Goal: Information Seeking & Learning: Find specific fact

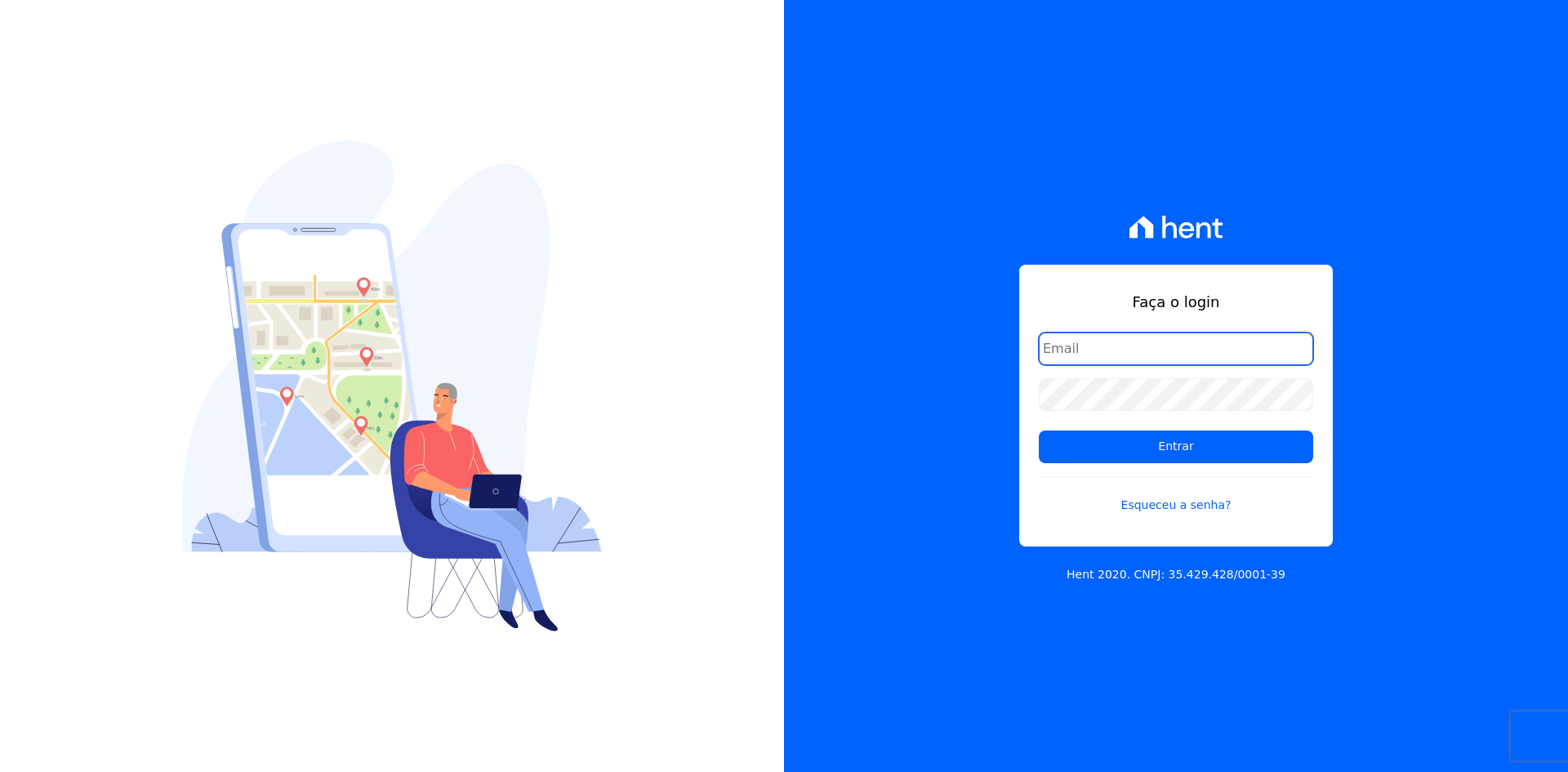
click at [1118, 346] on input "email" at bounding box center [1175, 348] width 274 height 33
type input "[PERSON_NAME][EMAIL_ADDRESS][DOMAIN_NAME]"
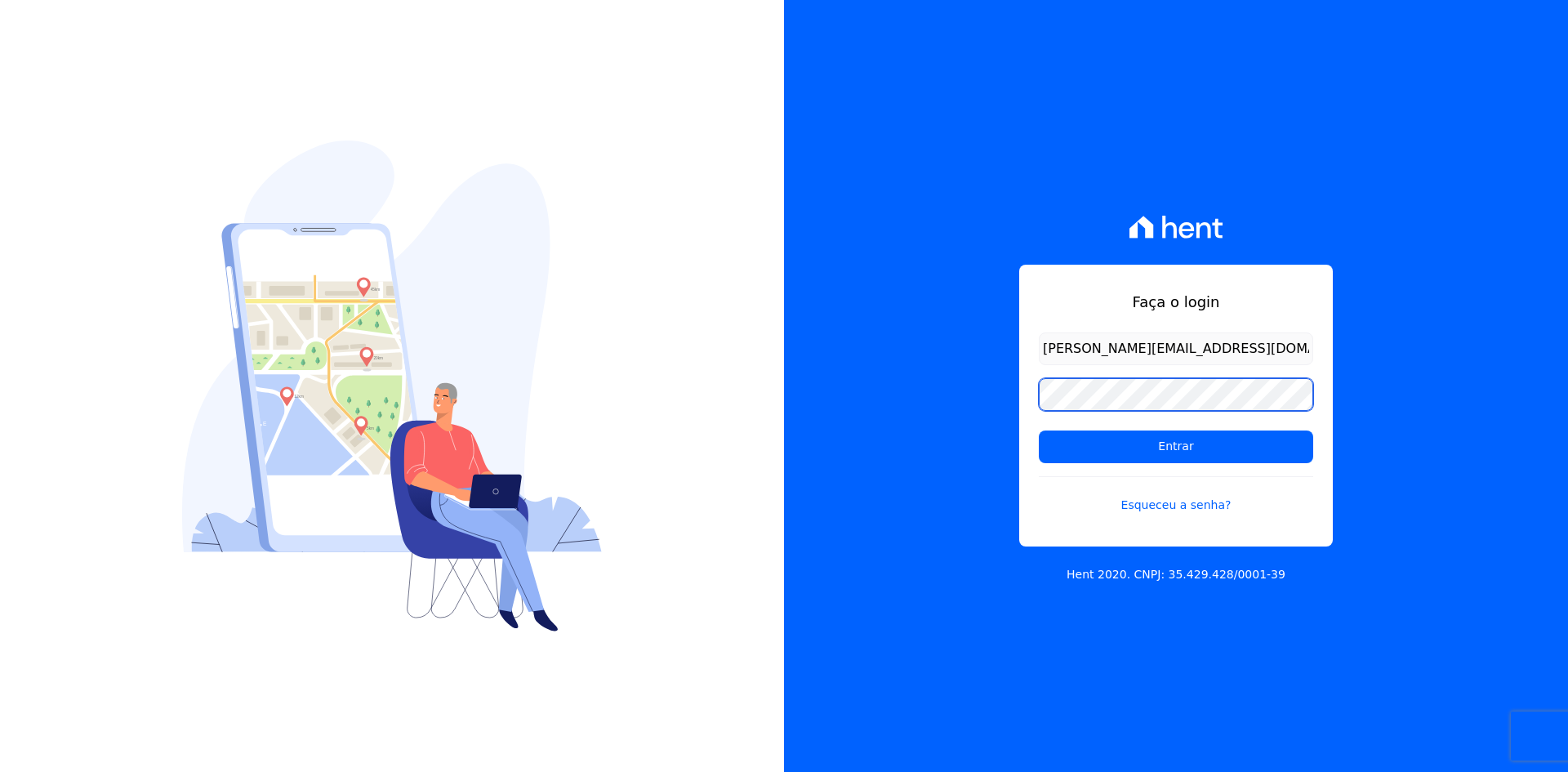
click at [1039, 431] on input "Entrar" at bounding box center [1175, 447] width 274 height 33
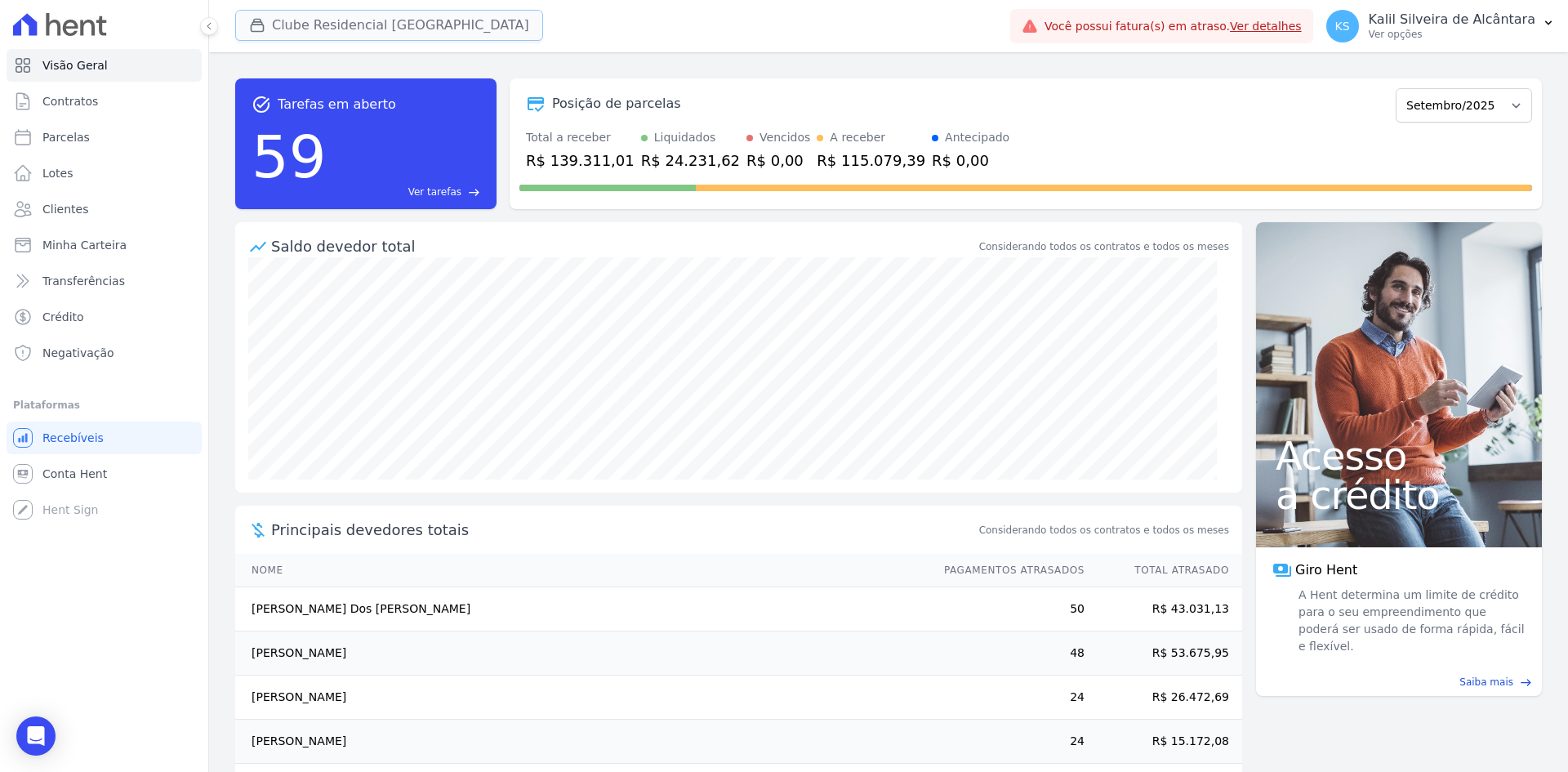
click at [309, 24] on button "Clube Residencial Saint Louis" at bounding box center [389, 25] width 308 height 31
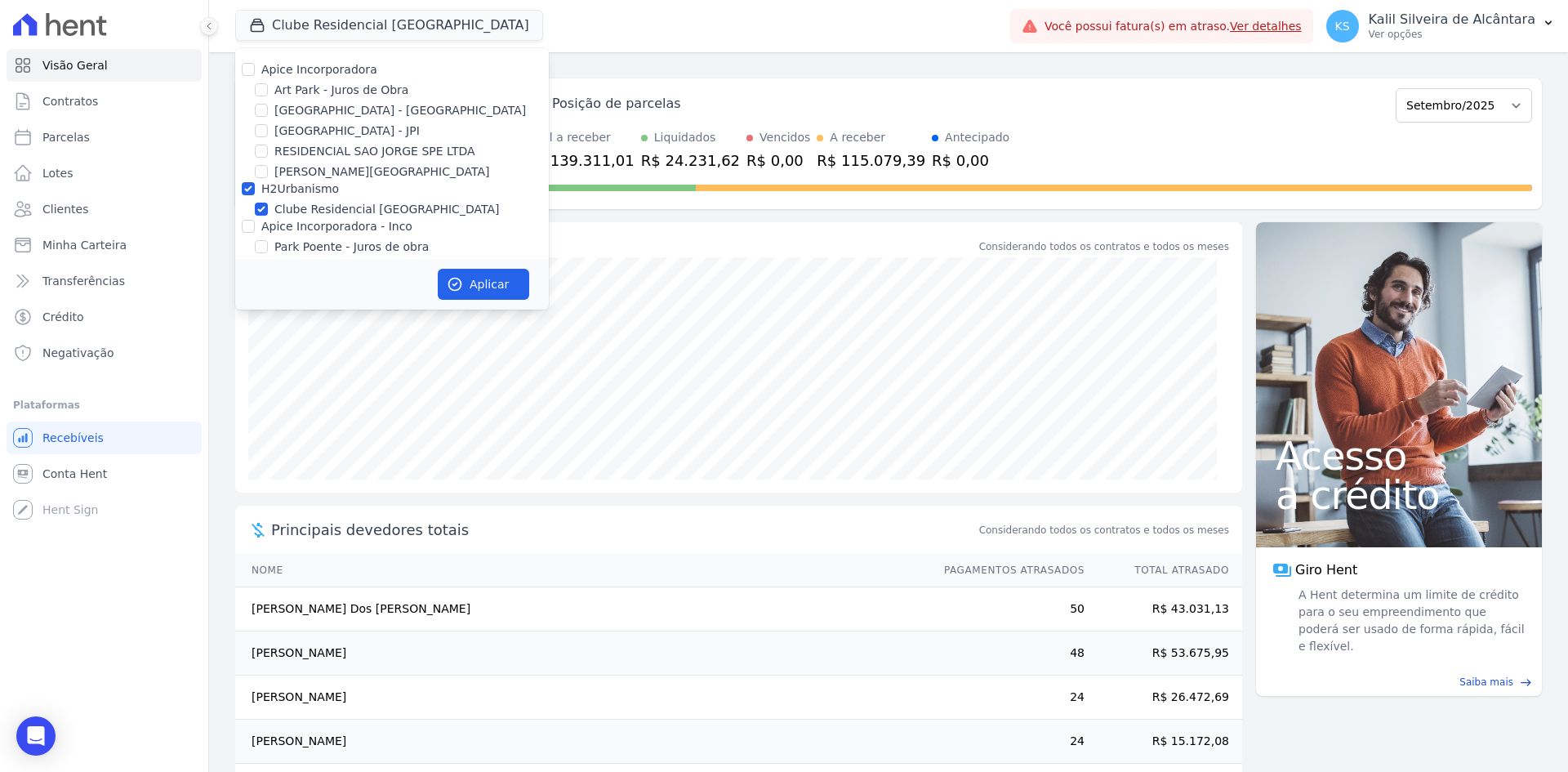
click at [304, 73] on label "Apice Incorporadora" at bounding box center [319, 69] width 116 height 13
click at [255, 73] on input "Apice Incorporadora" at bounding box center [248, 69] width 13 height 13
checkbox input "true"
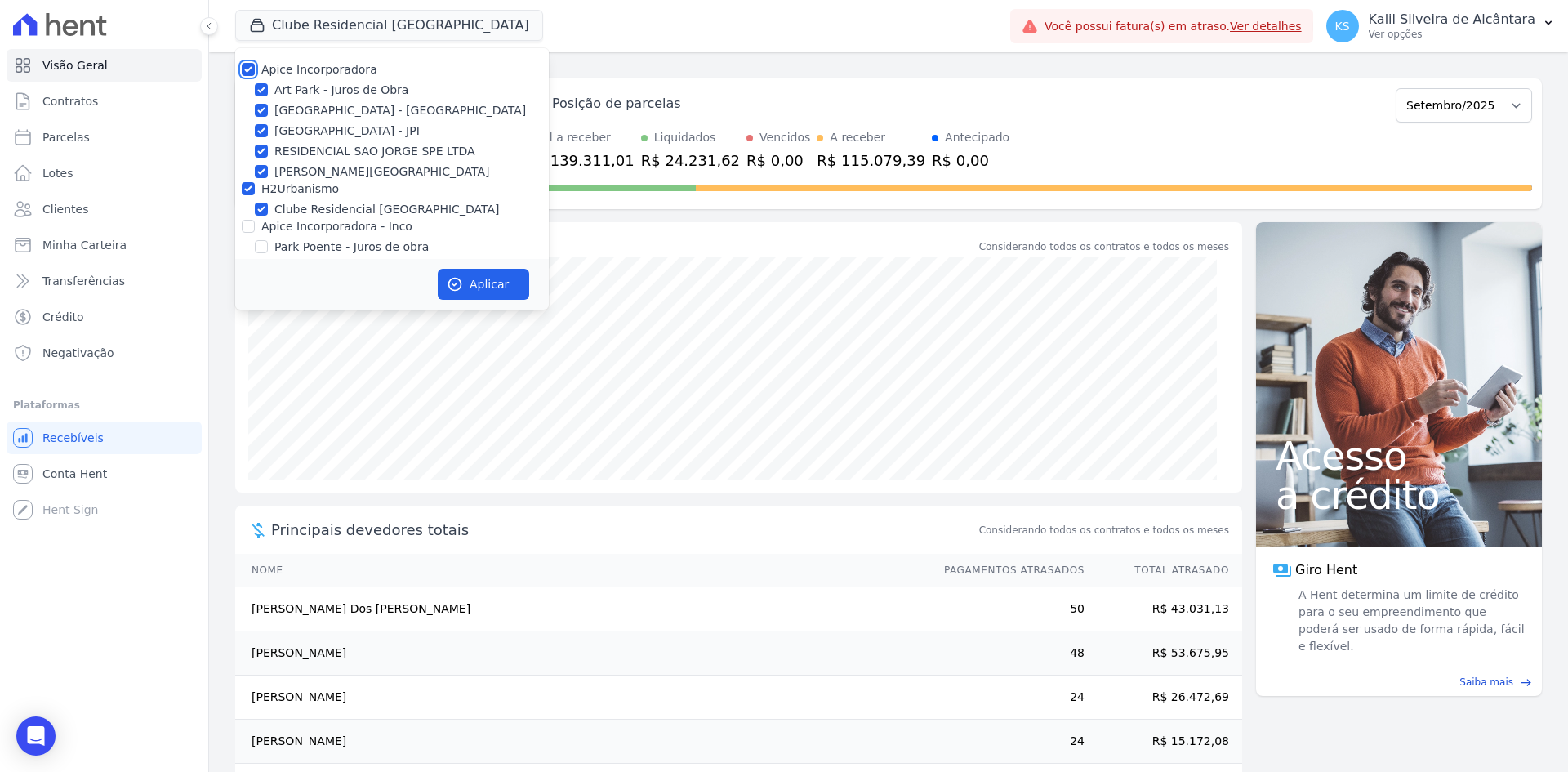
checkbox input "true"
drag, startPoint x: 313, startPoint y: 223, endPoint x: 323, endPoint y: 226, distance: 10.4
click at [315, 225] on label "Apice Incorporadora - Inco" at bounding box center [336, 226] width 151 height 13
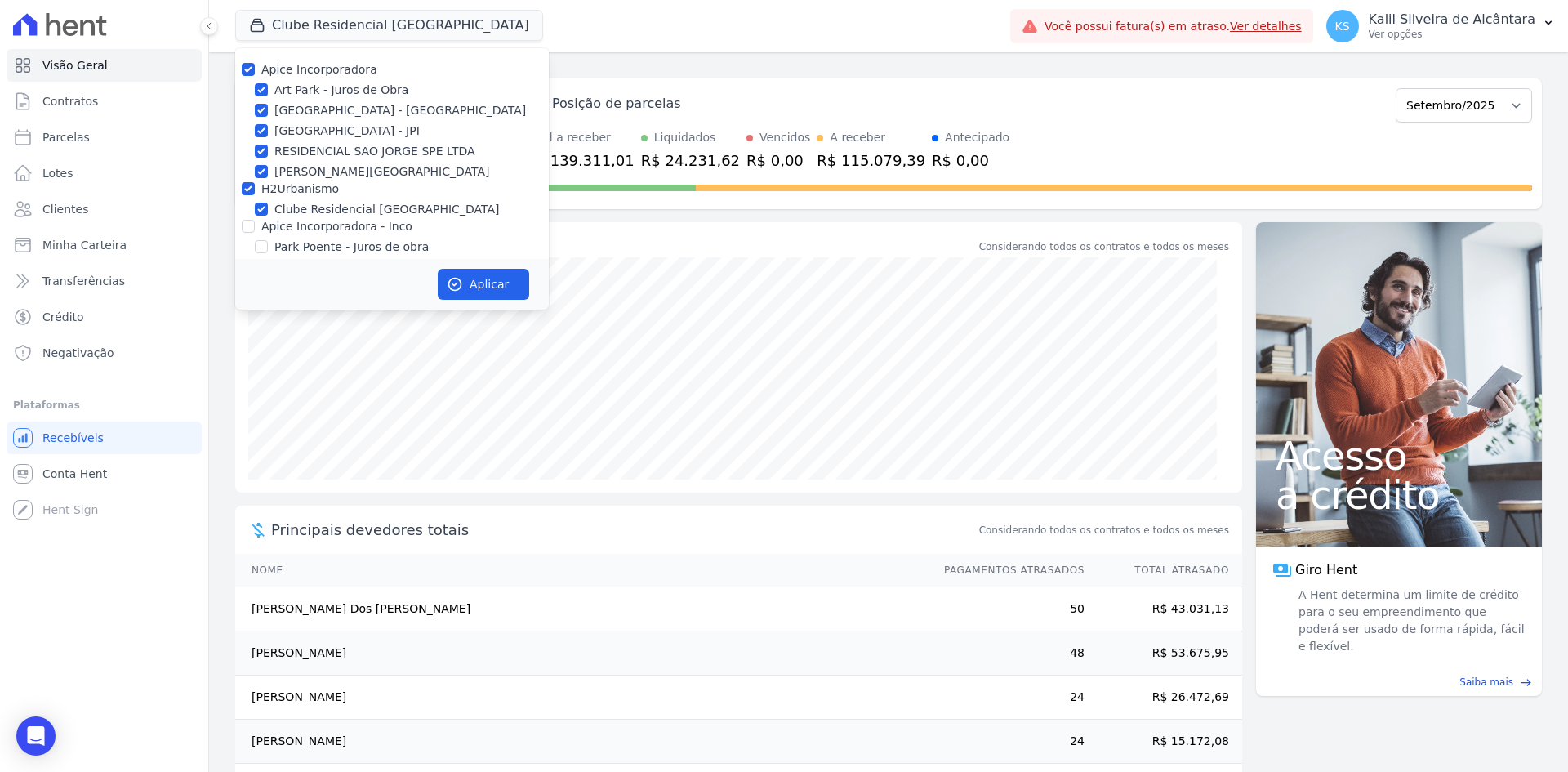
click at [342, 234] on div "Apice Incorporadora - Inco" at bounding box center [336, 226] width 151 height 17
click at [273, 226] on label "Apice Incorporadora - Inco" at bounding box center [336, 226] width 151 height 13
click at [255, 226] on input "Apice Incorporadora - Inco" at bounding box center [248, 226] width 13 height 13
checkbox input "true"
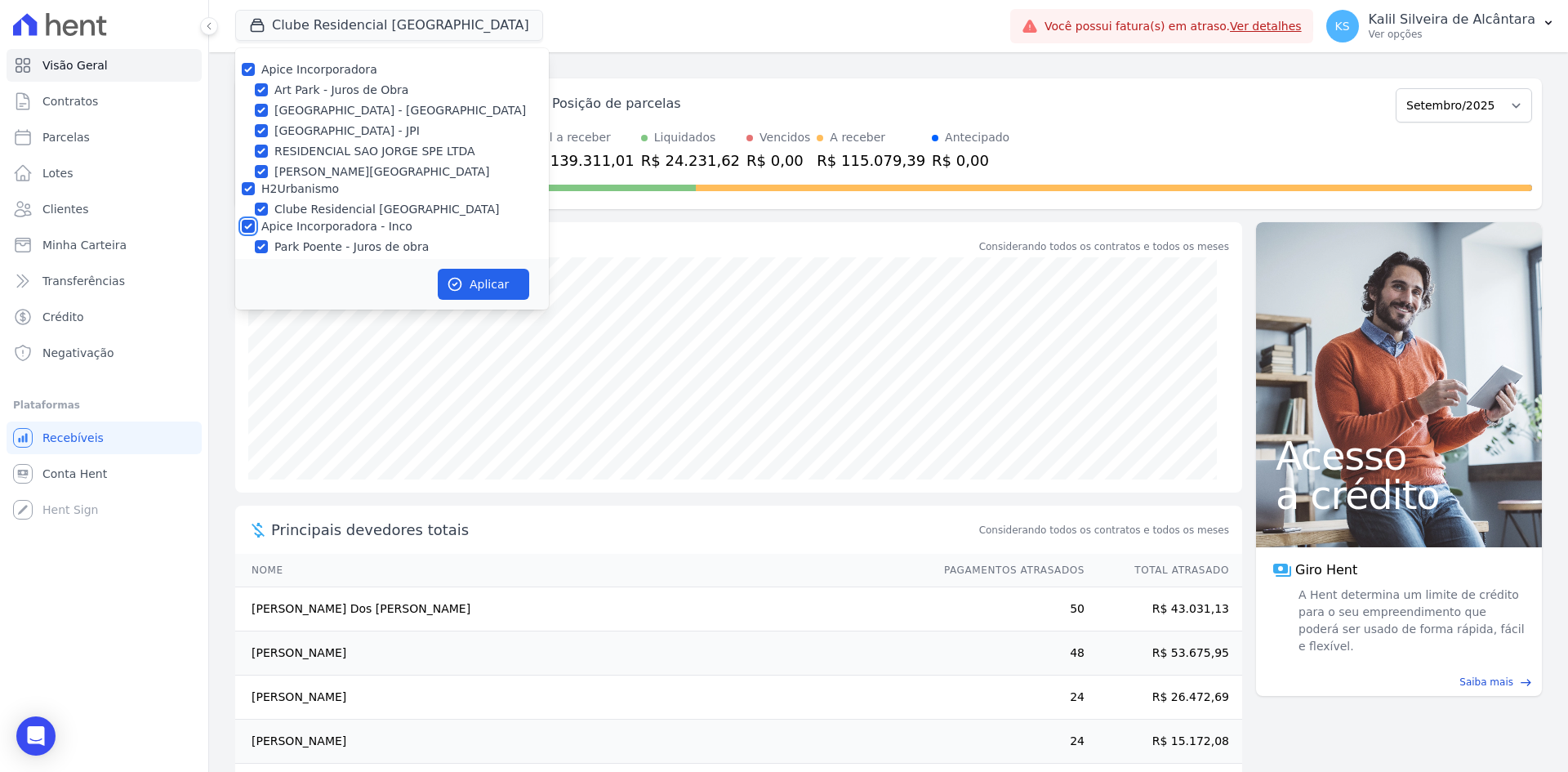
checkbox input "true"
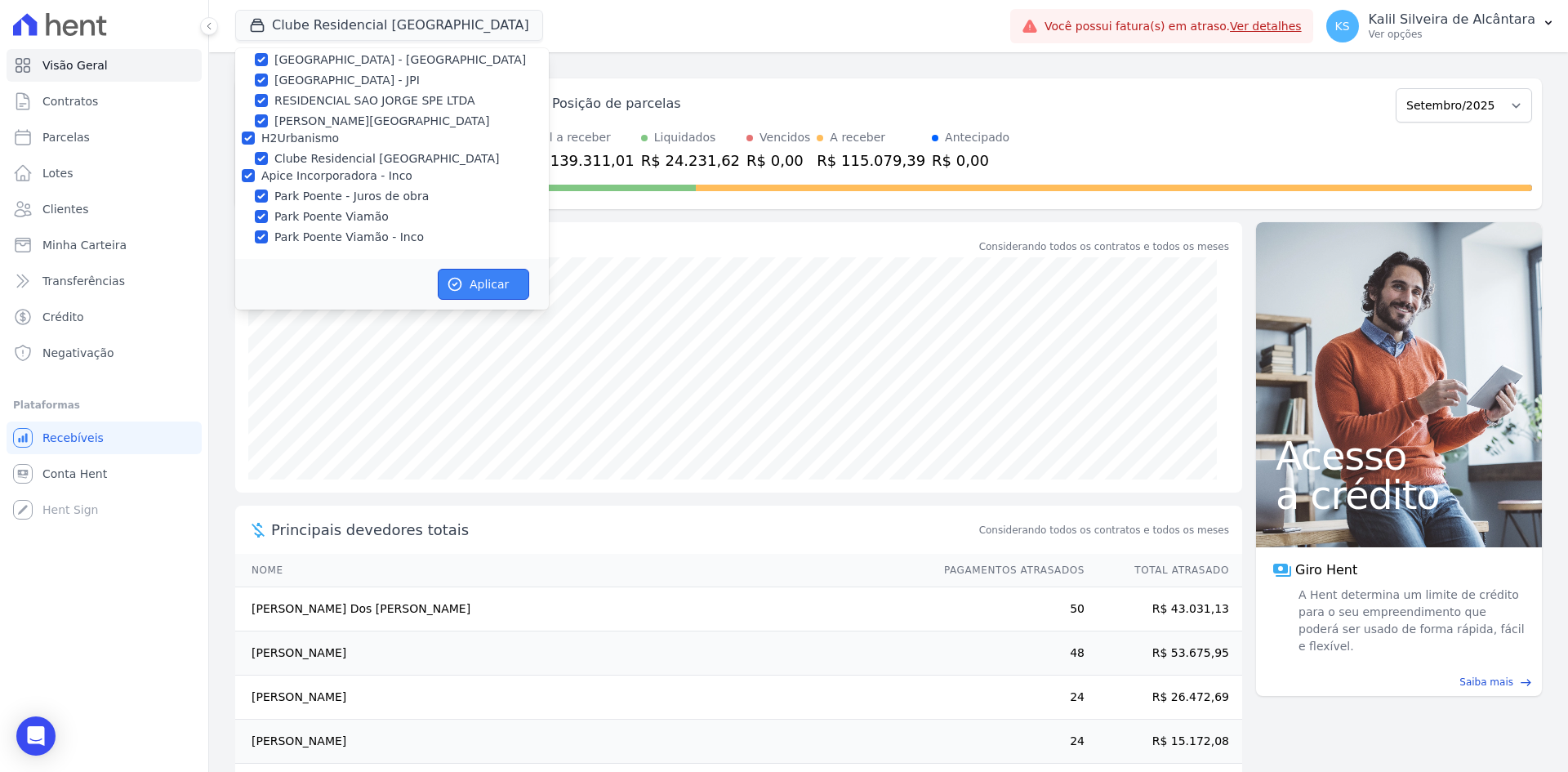
click at [490, 288] on button "Aplicar" at bounding box center [483, 284] width 92 height 31
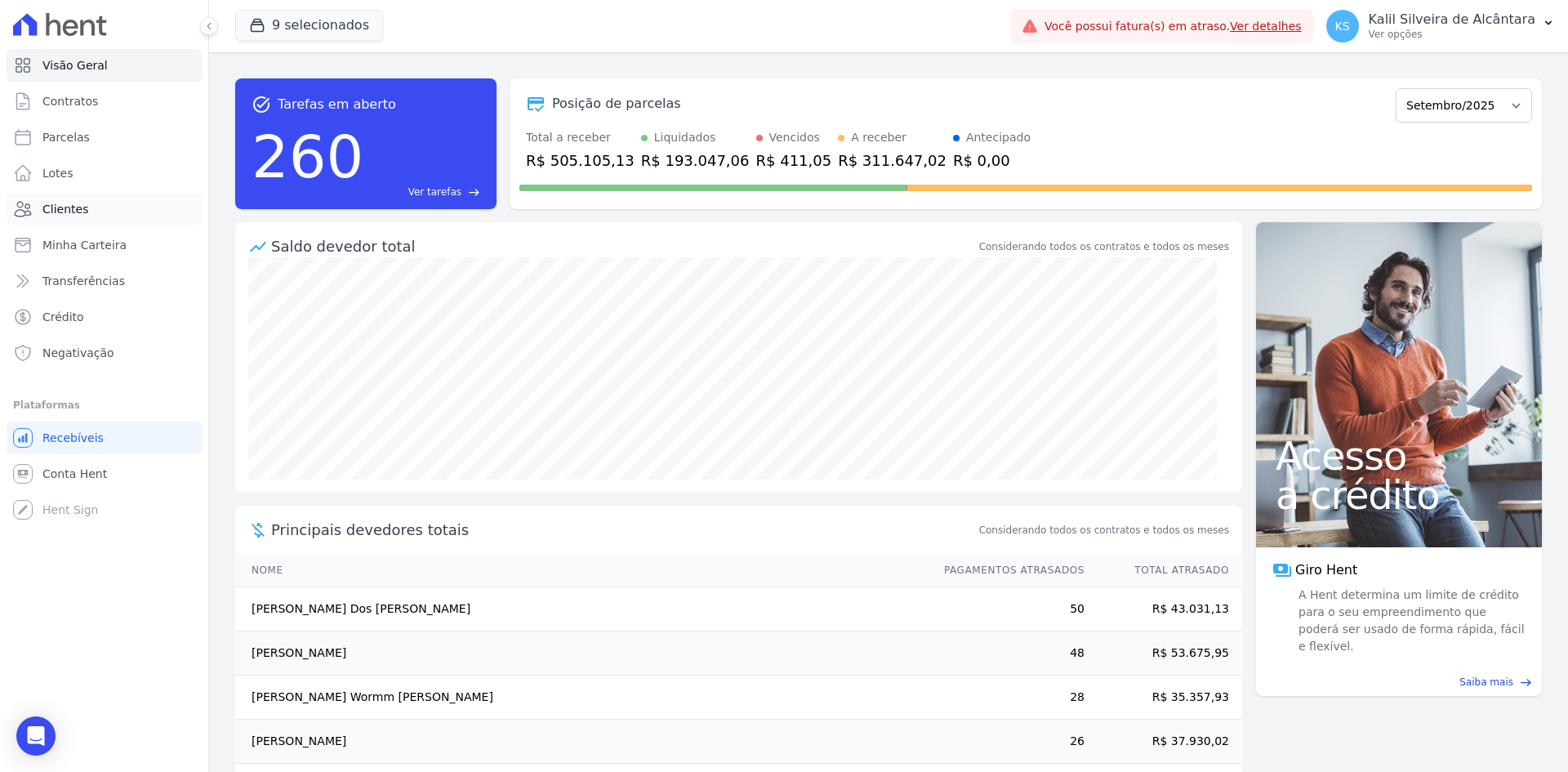
click at [113, 212] on link "Clientes" at bounding box center [105, 209] width 195 height 33
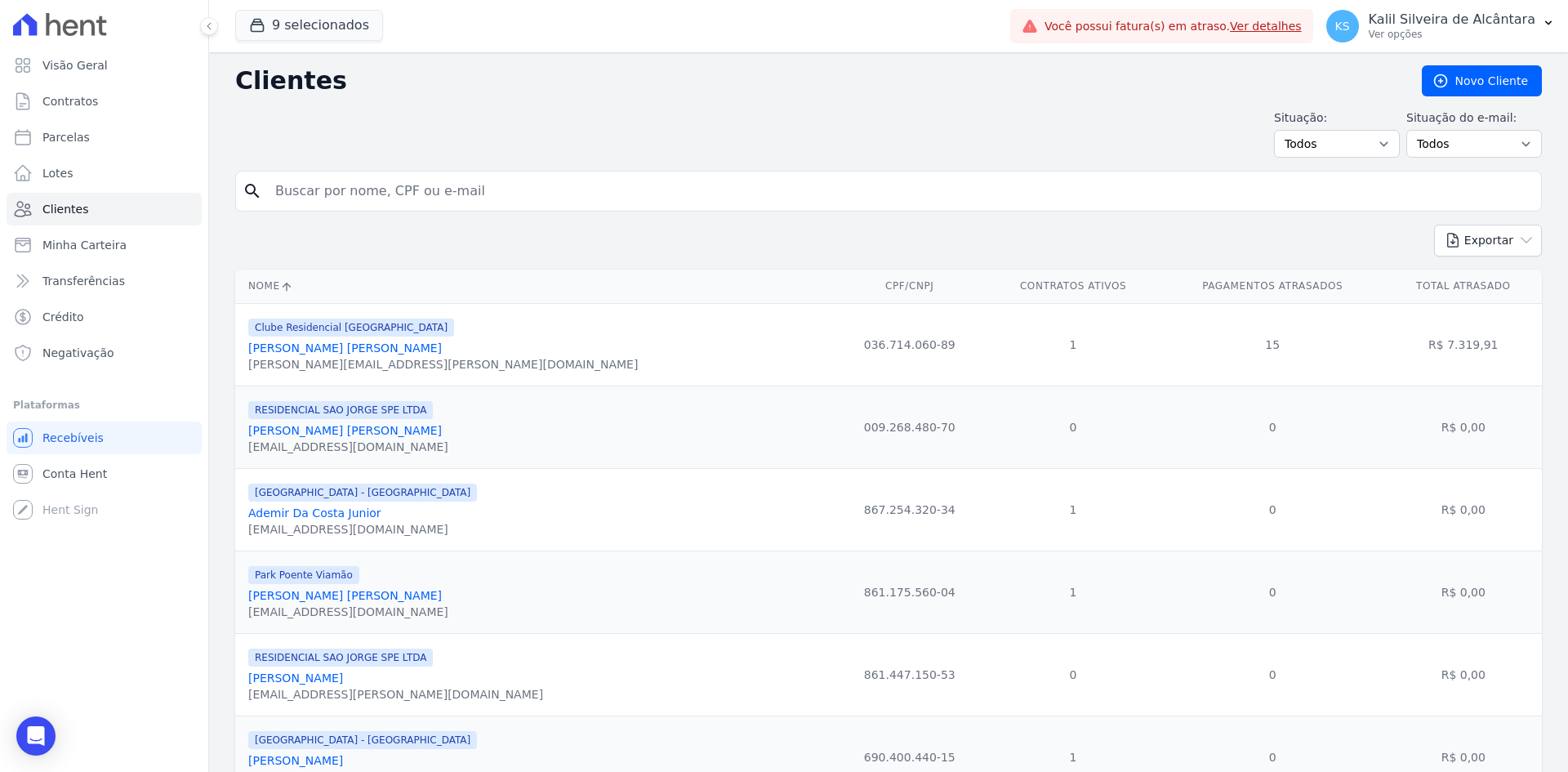
click at [412, 204] on input "search" at bounding box center [900, 191] width 1270 height 33
type input "anderson"
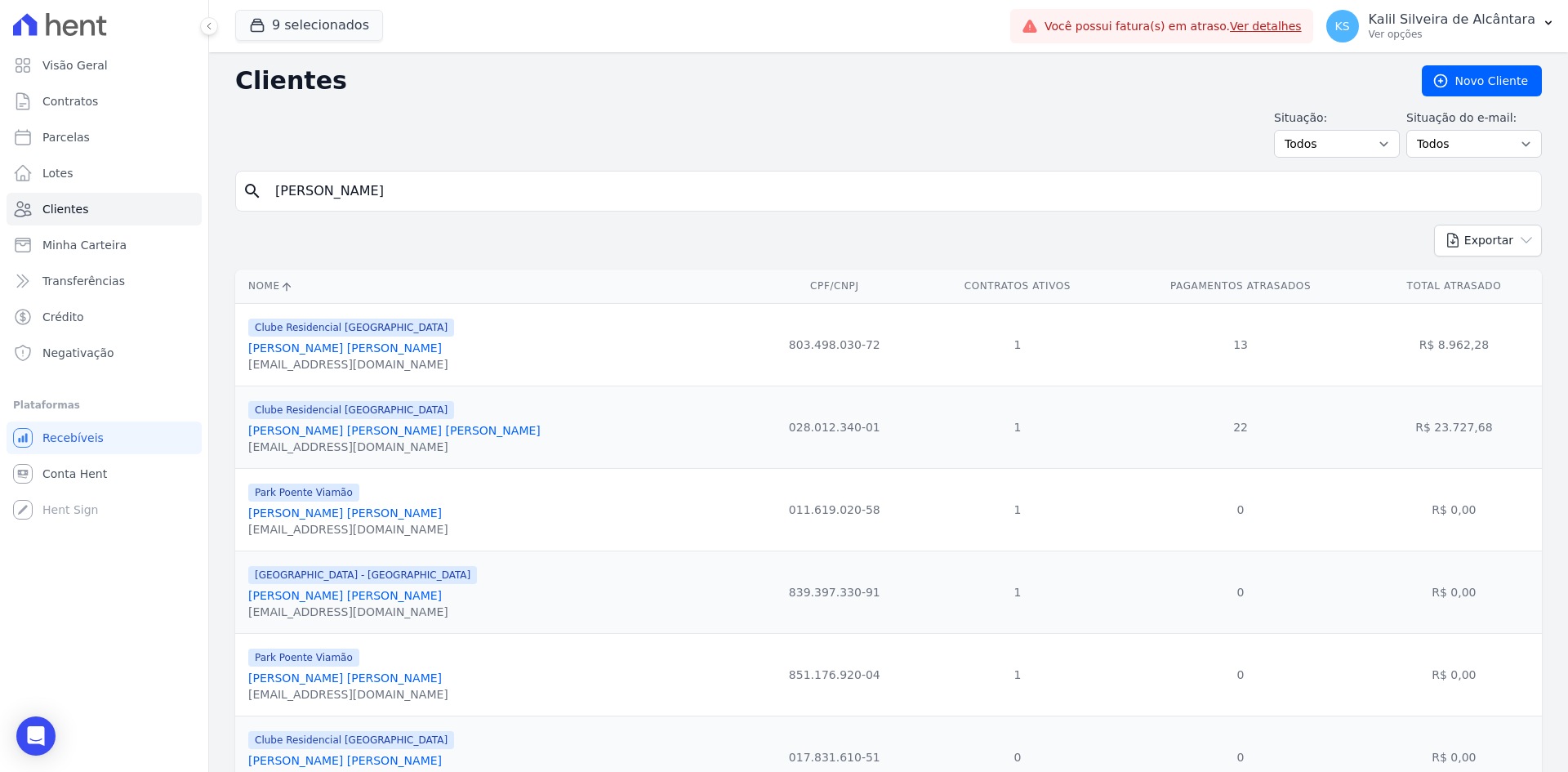
click at [375, 182] on input "anderson" at bounding box center [900, 191] width 1270 height 33
type input "anderson c"
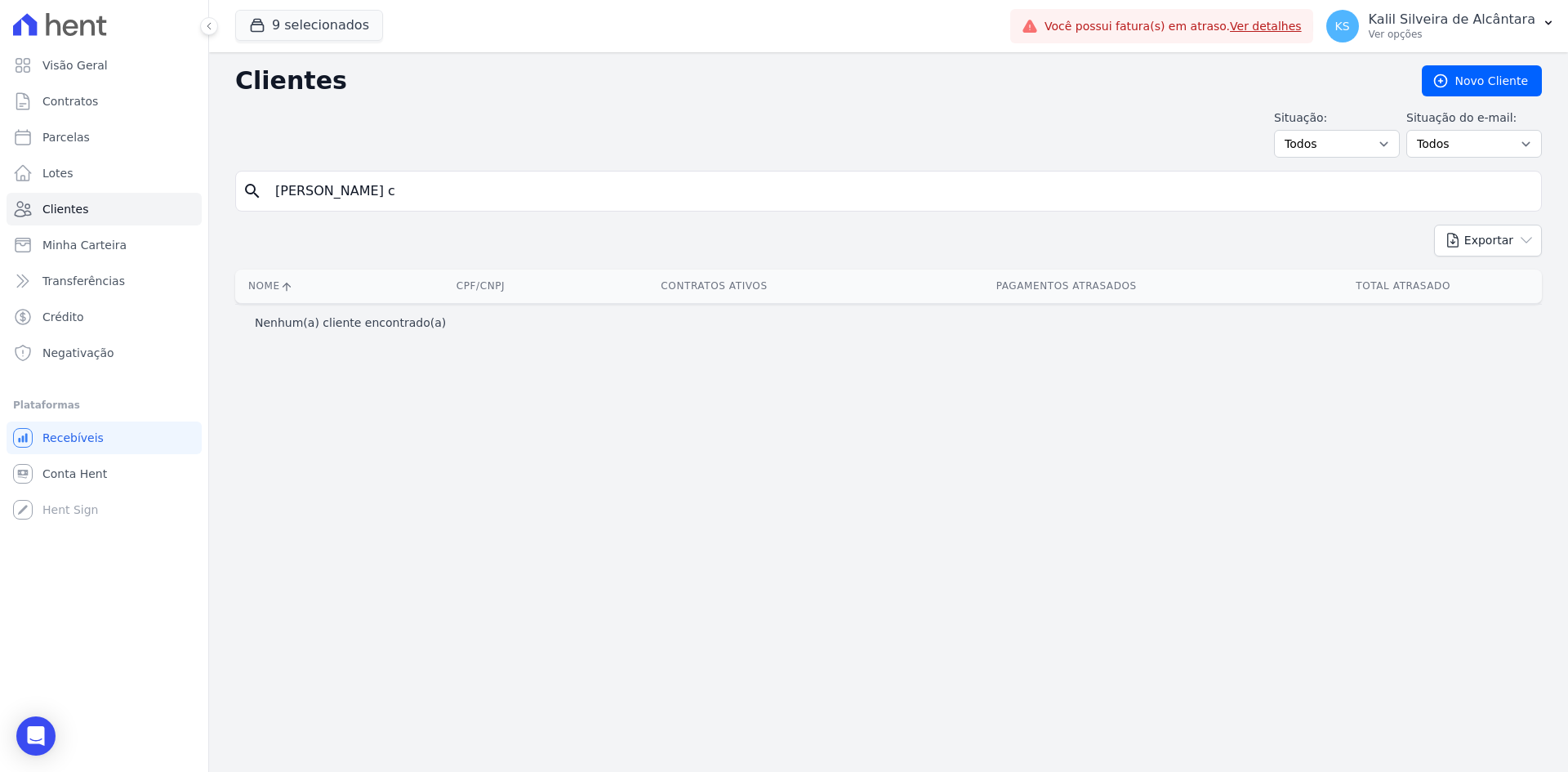
click at [367, 184] on input "anderson c" at bounding box center [900, 191] width 1270 height 33
click at [364, 184] on input "anderson c" at bounding box center [900, 191] width 1270 height 33
click at [485, 203] on input "anderson c" at bounding box center [900, 191] width 1270 height 33
click at [482, 201] on input "anderson c" at bounding box center [900, 191] width 1270 height 33
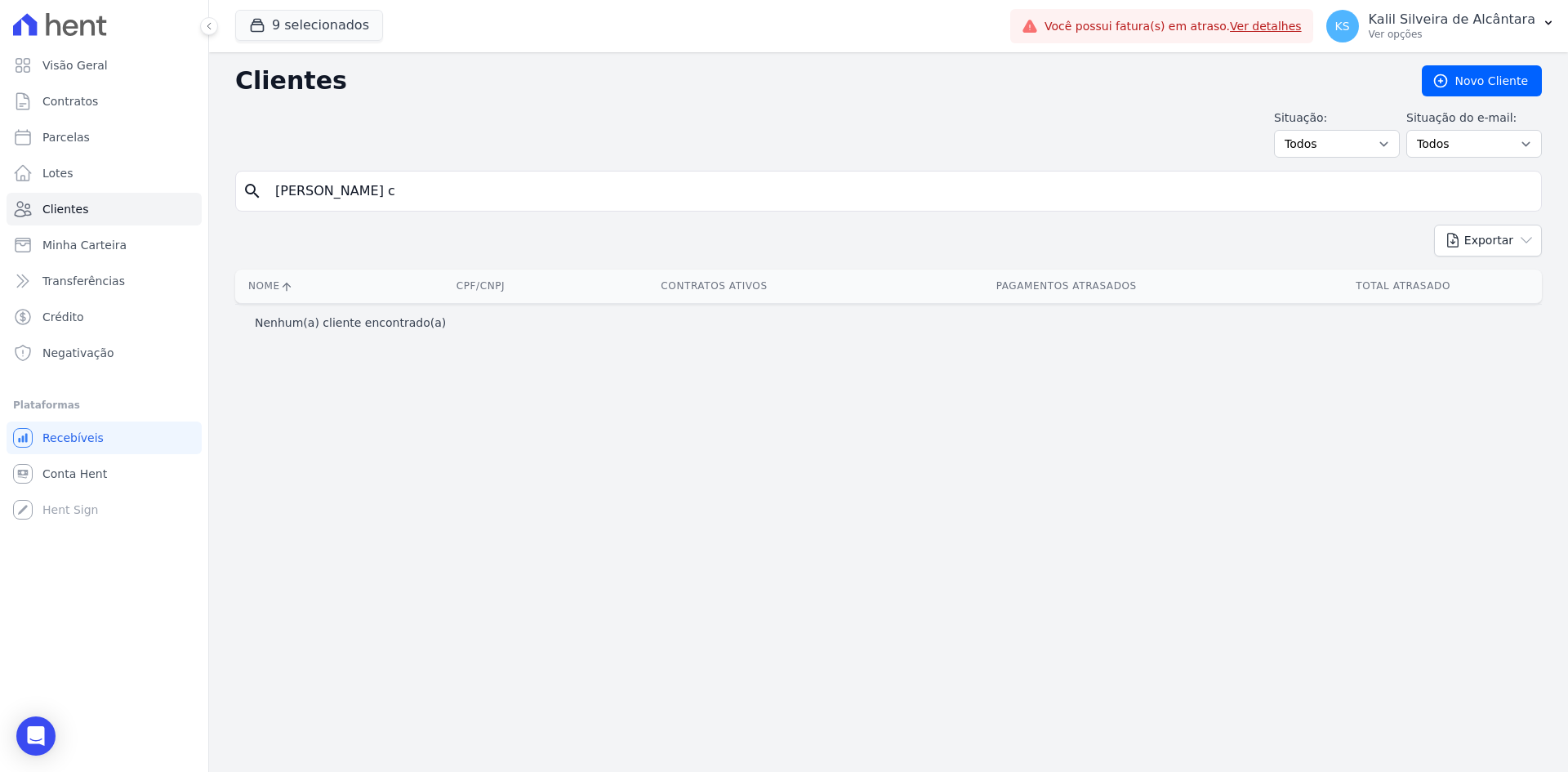
click at [482, 201] on input "anderson c" at bounding box center [900, 191] width 1270 height 33
